Goal: Task Accomplishment & Management: Manage account settings

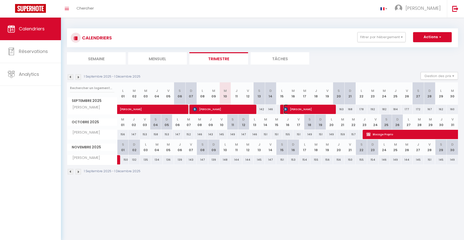
click at [299, 112] on span "[PERSON_NAME]" at bounding box center [308, 109] width 49 height 10
select select "OK"
select select "0"
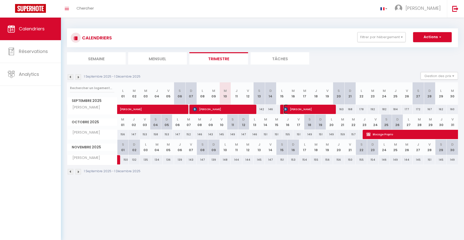
select select "1"
select select
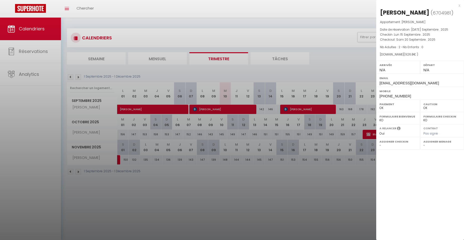
click at [155, 105] on div at bounding box center [232, 120] width 464 height 240
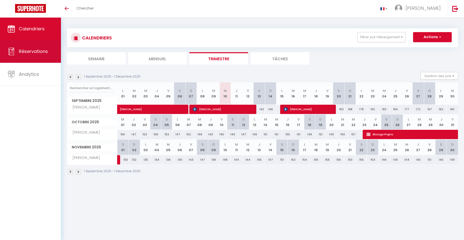
click at [30, 57] on link "Réservations" at bounding box center [30, 51] width 61 height 23
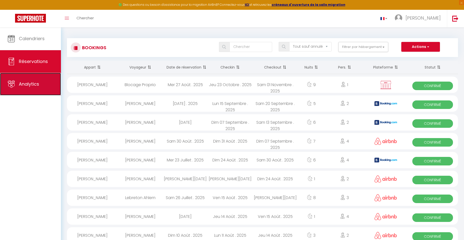
click at [27, 79] on link "Analytics" at bounding box center [30, 84] width 61 height 23
select select "2025"
select select "9"
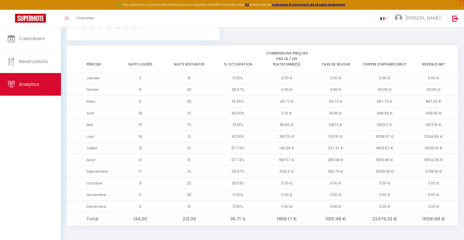
scroll to position [392, 0]
